Goal: Task Accomplishment & Management: Manage account settings

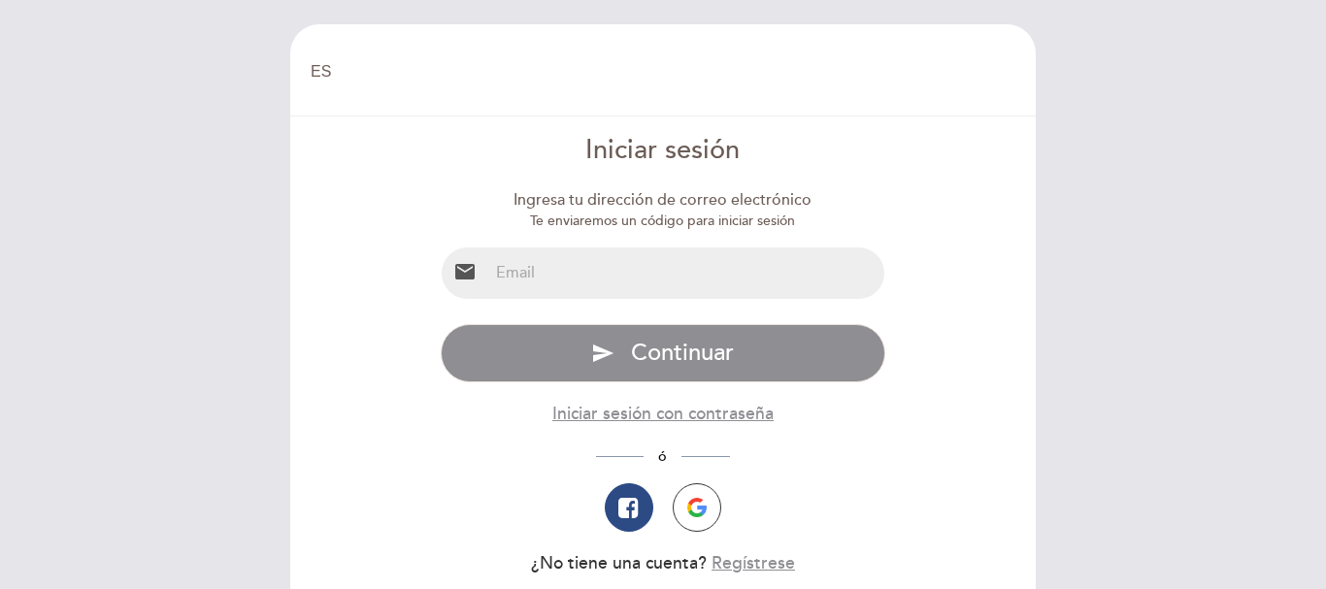
select select "es"
click at [535, 260] on input "email" at bounding box center [686, 273] width 397 height 51
type input "[EMAIL_ADDRESS][DOMAIN_NAME]"
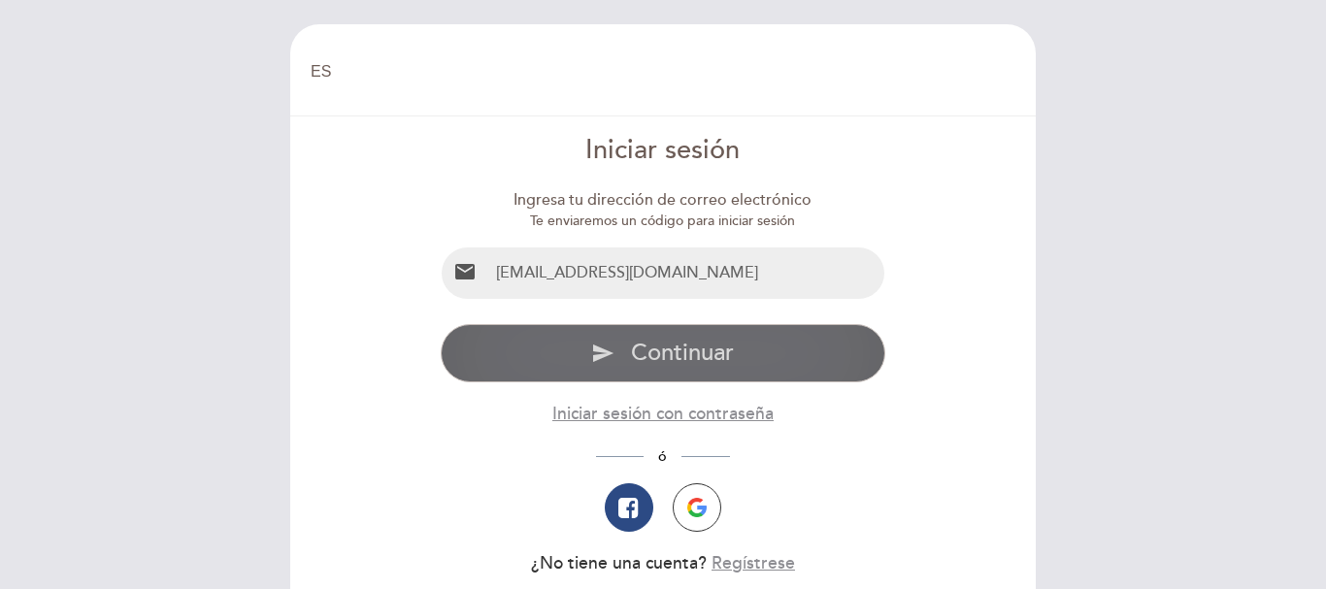
click at [707, 354] on span "Continuar" at bounding box center [682, 353] width 103 height 28
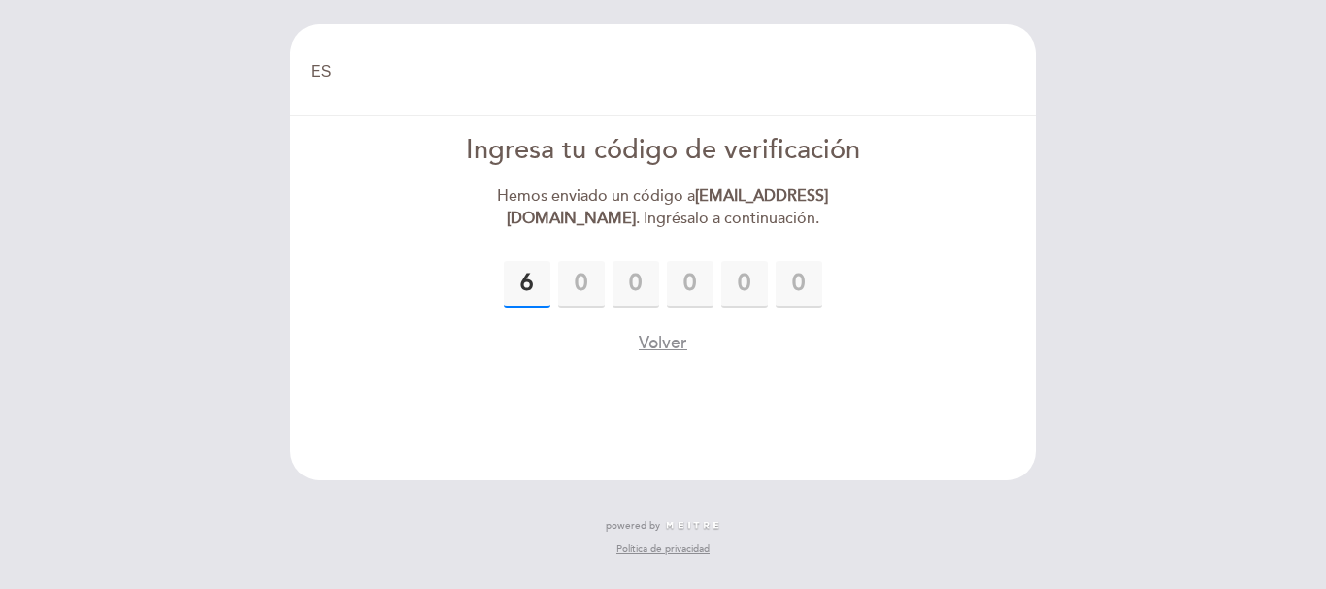
type input "6"
type input "2"
type input "9"
type input "5"
type input "1"
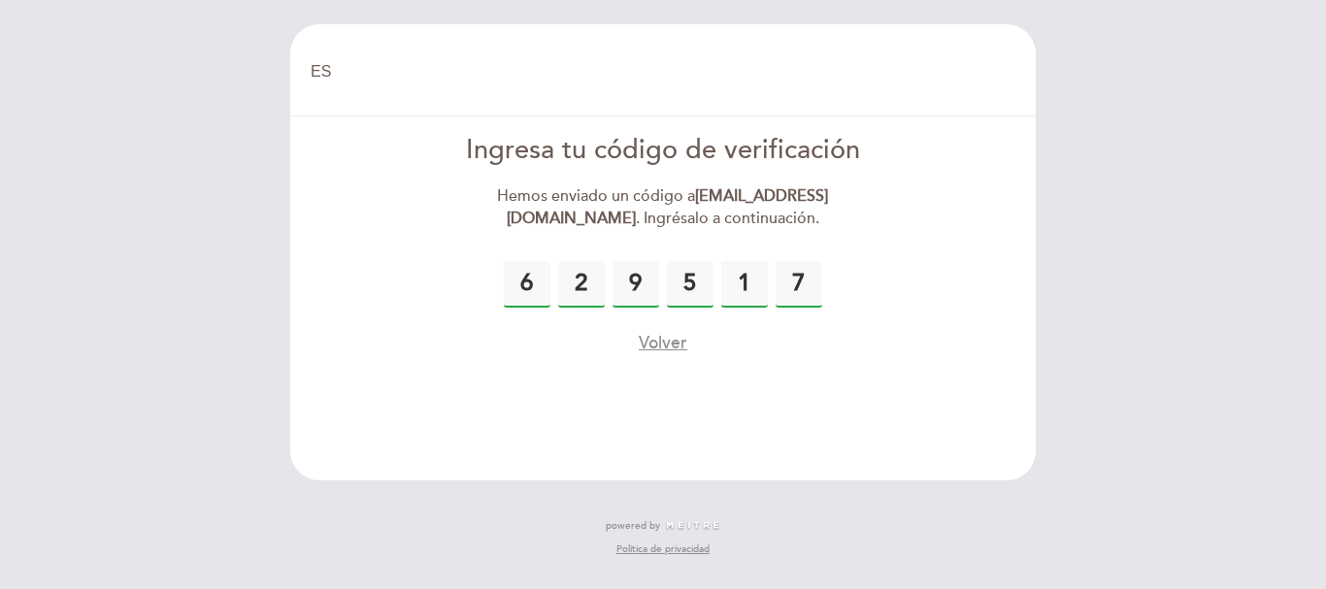
type input "7"
